Goal: Task Accomplishment & Management: Complete application form

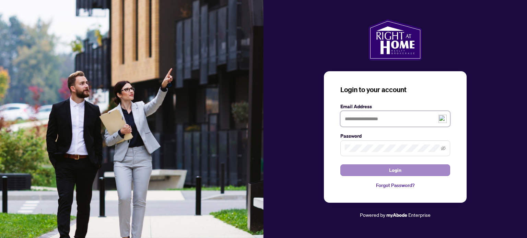
type input "**********"
click at [398, 171] on span "Login" at bounding box center [395, 170] width 12 height 11
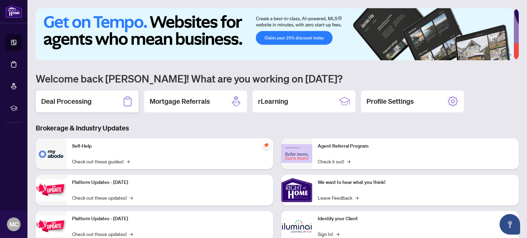
click at [61, 100] on h2 "Deal Processing" at bounding box center [66, 102] width 50 height 10
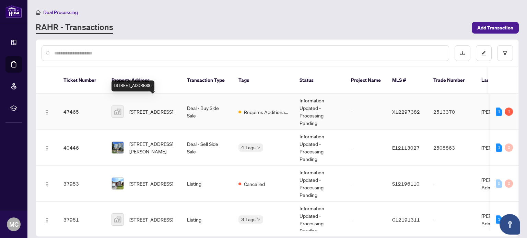
click at [150, 109] on span "[STREET_ADDRESS]" at bounding box center [151, 112] width 44 height 8
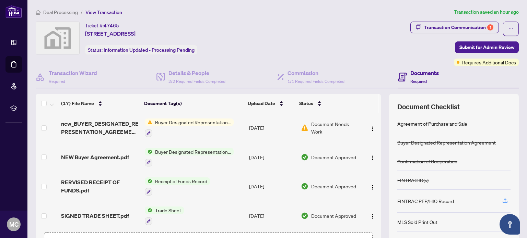
click at [202, 123] on span "Buyer Designated Representation Agreement" at bounding box center [192, 123] width 81 height 8
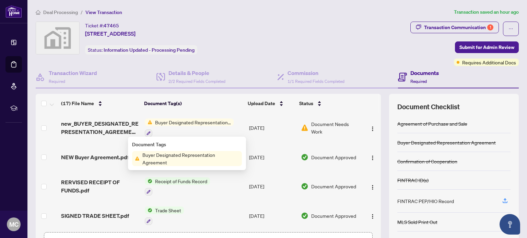
click at [178, 157] on span "Buyer Designated Representation Agreement" at bounding box center [191, 158] width 102 height 15
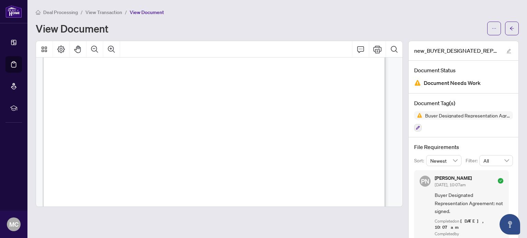
scroll to position [309, 0]
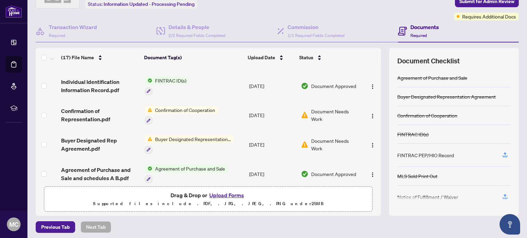
scroll to position [48, 0]
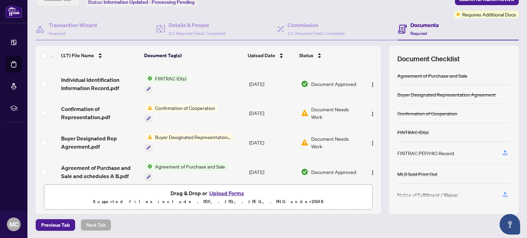
click at [226, 192] on button "Upload Forms" at bounding box center [226, 193] width 39 height 9
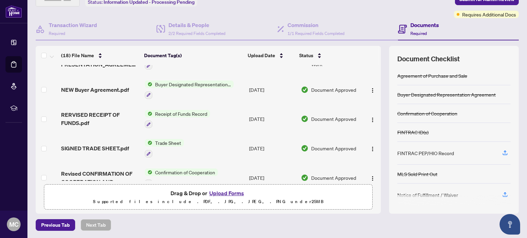
scroll to position [0, 0]
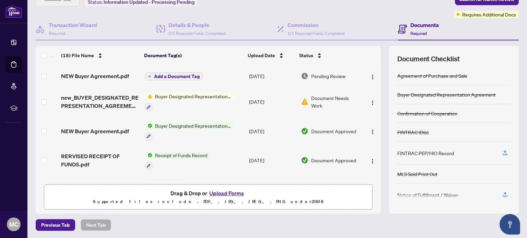
click at [160, 76] on span "Add a Document Tag" at bounding box center [177, 76] width 46 height 5
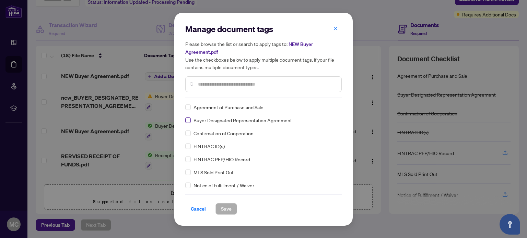
click at [189, 123] on label at bounding box center [187, 121] width 5 height 8
click at [231, 207] on button "Save" at bounding box center [226, 209] width 22 height 12
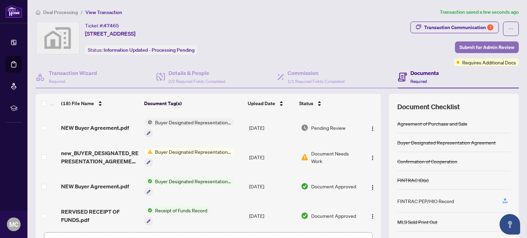
click at [482, 44] on span "Submit for Admin Review" at bounding box center [486, 47] width 55 height 11
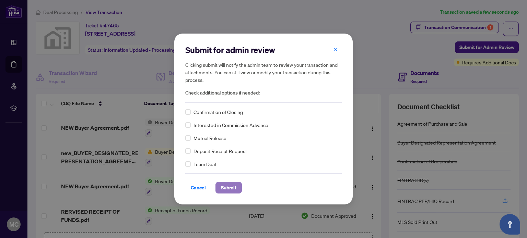
click at [230, 190] on span "Submit" at bounding box center [228, 187] width 15 height 11
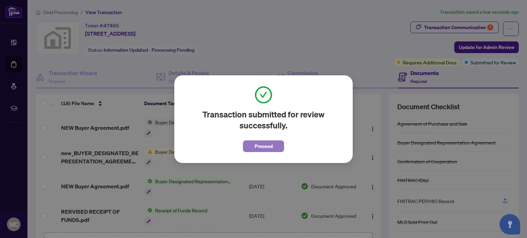
click at [257, 150] on span "Proceed" at bounding box center [263, 146] width 18 height 11
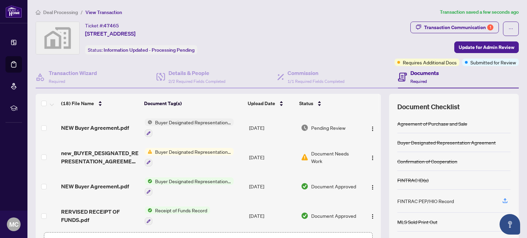
click at [177, 149] on span "Buyer Designated Representation Agreement" at bounding box center [192, 152] width 81 height 8
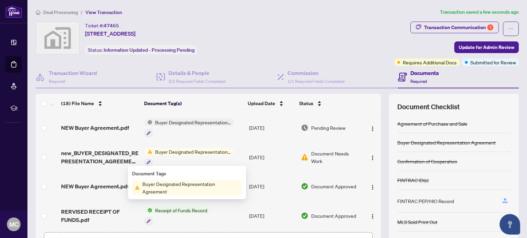
click at [158, 190] on span "Buyer Designated Representation Agreement" at bounding box center [191, 187] width 102 height 15
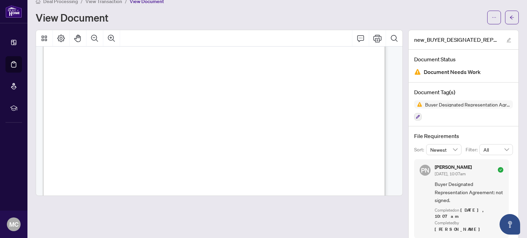
scroll to position [17, 0]
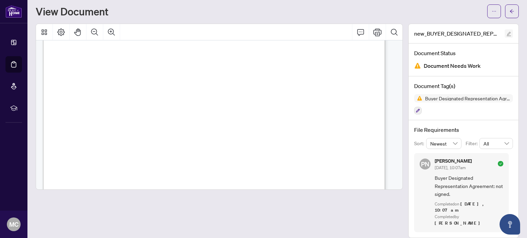
click at [506, 33] on icon "edit" at bounding box center [508, 34] width 4 height 4
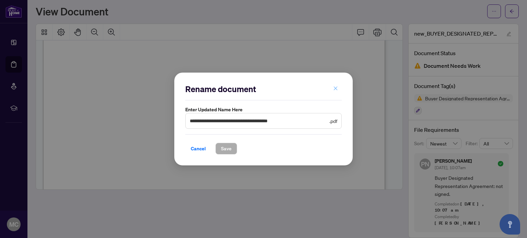
click at [336, 90] on icon "close" at bounding box center [336, 89] width 4 height 4
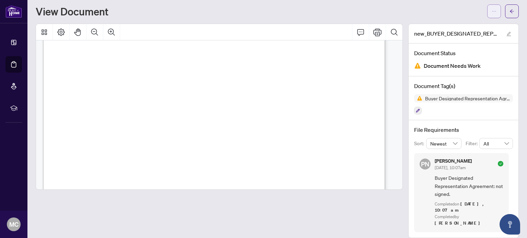
click at [491, 7] on span "button" at bounding box center [493, 11] width 5 height 11
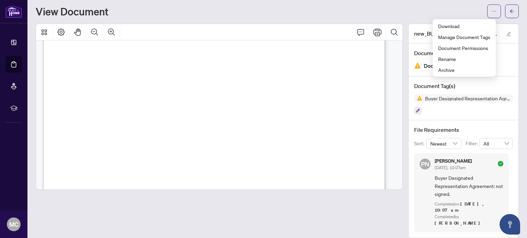
scroll to position [0, 0]
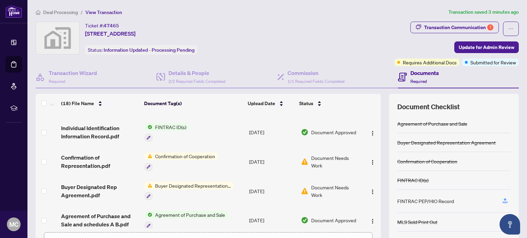
scroll to position [48, 0]
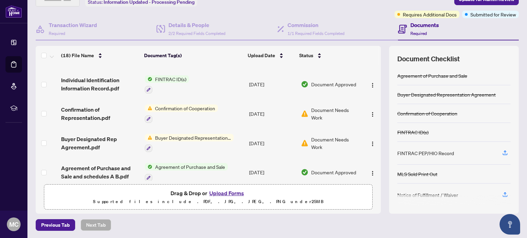
click at [217, 193] on button "Upload Forms" at bounding box center [226, 193] width 39 height 9
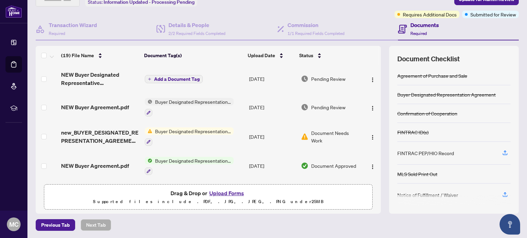
scroll to position [0, 0]
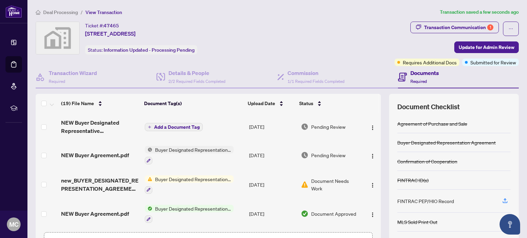
click at [173, 125] on span "Add a Document Tag" at bounding box center [177, 127] width 46 height 5
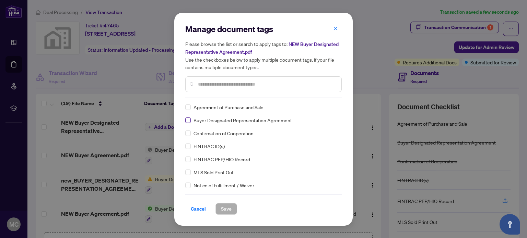
click at [190, 123] on label at bounding box center [187, 121] width 5 height 8
click at [230, 210] on span "Save" at bounding box center [226, 209] width 11 height 11
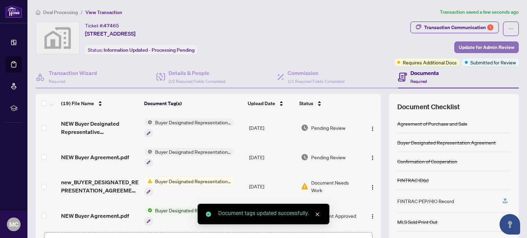
click at [475, 46] on span "Update for Admin Review" at bounding box center [486, 47] width 56 height 11
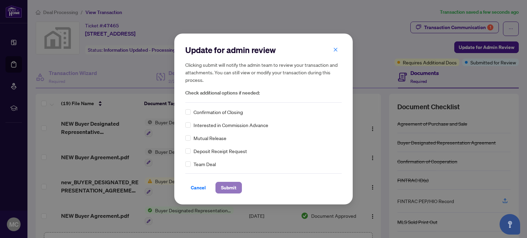
click at [229, 188] on span "Submit" at bounding box center [228, 187] width 15 height 11
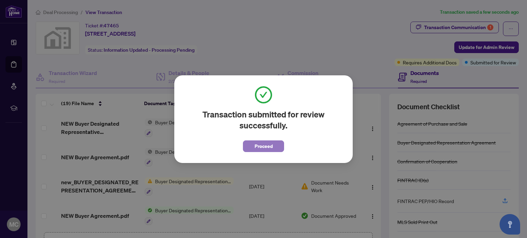
click at [266, 150] on span "Proceed" at bounding box center [263, 146] width 18 height 11
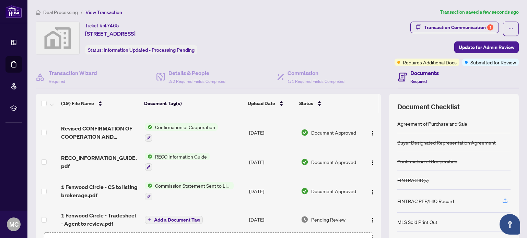
scroll to position [171, 0]
